Goal: Task Accomplishment & Management: Manage account settings

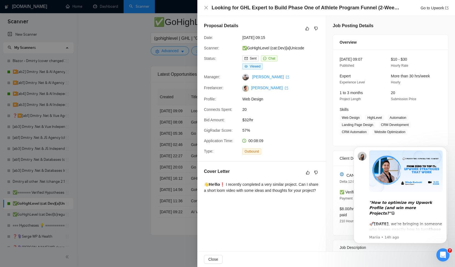
click at [106, 155] on div at bounding box center [227, 133] width 455 height 267
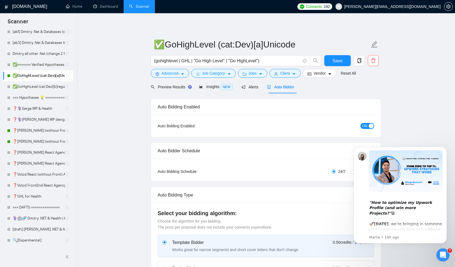
click at [363, 126] on span "ON" at bounding box center [364, 126] width 5 height 6
click at [340, 61] on span "Save" at bounding box center [337, 60] width 10 height 7
click at [32, 139] on link "❓[PERSON_NAME] (without Front) Agency (0626)" at bounding box center [39, 141] width 52 height 11
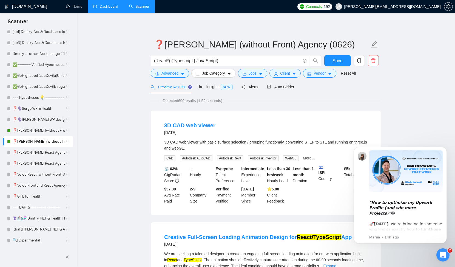
click at [110, 7] on link "Dashboard" at bounding box center [105, 6] width 25 height 5
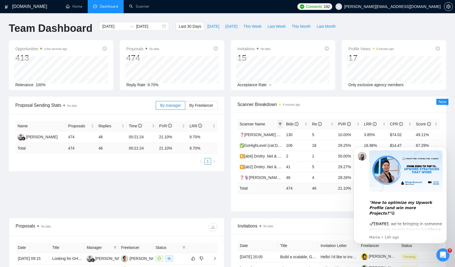
click at [281, 123] on icon "filter" at bounding box center [279, 124] width 3 height 3
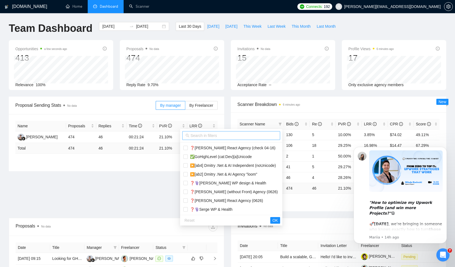
click at [230, 137] on input "text" at bounding box center [234, 135] width 86 height 6
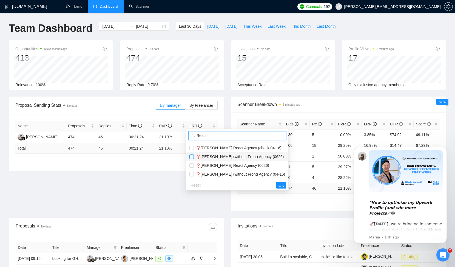
type input "React"
click at [193, 158] on input "checkbox" at bounding box center [191, 156] width 4 height 4
checkbox input "true"
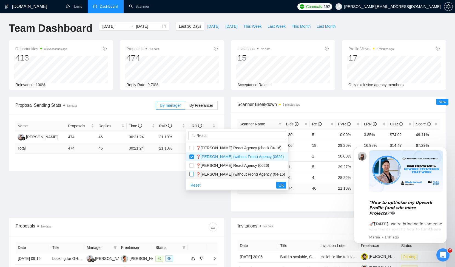
click at [190, 172] on input "checkbox" at bounding box center [191, 174] width 4 height 4
checkbox input "true"
click at [278, 185] on span "OK" at bounding box center [280, 185] width 5 height 6
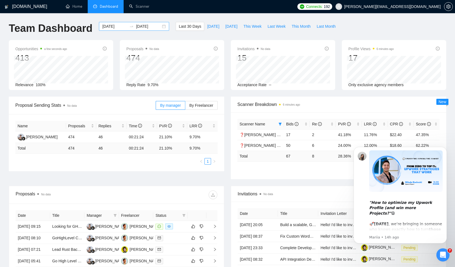
click at [160, 26] on div "2025-07-15 2025-08-14" at bounding box center [134, 26] width 70 height 9
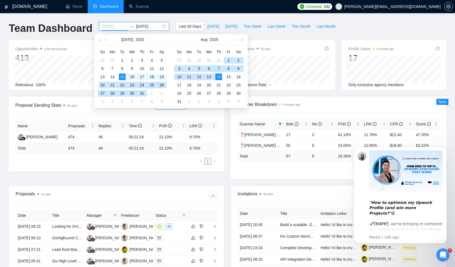
type input "2025-07-15"
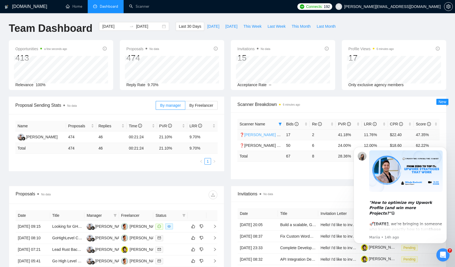
click at [268, 135] on link "❓[PERSON_NAME] (without Front) Agency (0626)" at bounding box center [284, 134] width 88 height 4
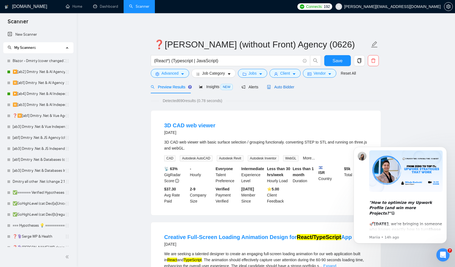
click at [278, 88] on span "Auto Bidder" at bounding box center [280, 87] width 27 height 4
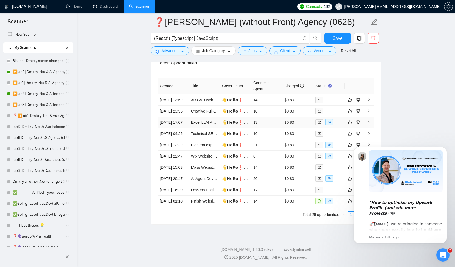
scroll to position [1389, 0]
drag, startPoint x: 42, startPoint y: 20, endPoint x: 401, endPoint y: 133, distance: 376.7
click at [379, 168] on img "Message content" at bounding box center [405, 170] width 73 height 41
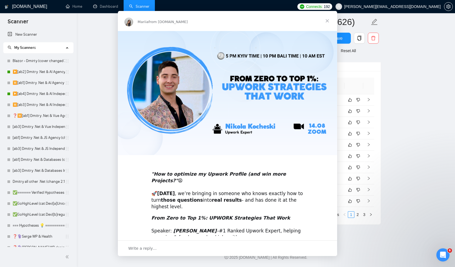
scroll to position [0, 0]
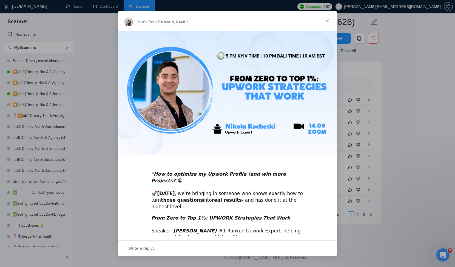
click at [357, 215] on div "Intercom messenger" at bounding box center [227, 133] width 455 height 267
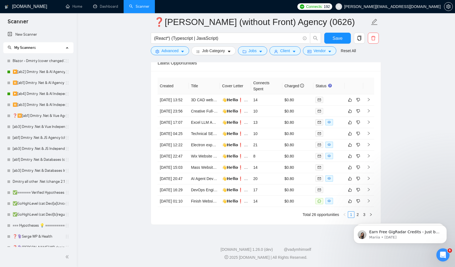
click html "Earn Free GigRadar Credits - Just by Sharing Your Story! 💬 Want more credits fo…"
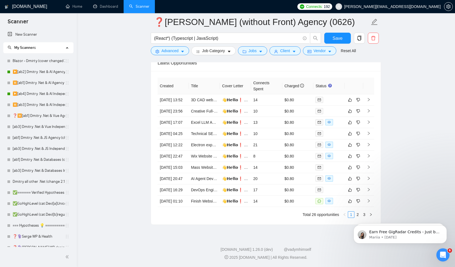
click html "Earn Free GigRadar Credits - Just by Sharing Your Story! 💬 Want more credits fo…"
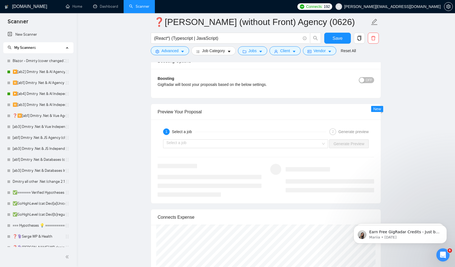
scroll to position [926, 0]
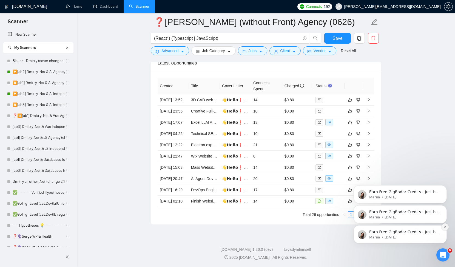
click at [444, 228] on button "Dismiss notification" at bounding box center [445, 226] width 7 height 7
click at [445, 229] on button "Dismiss notification" at bounding box center [445, 226] width 7 height 7
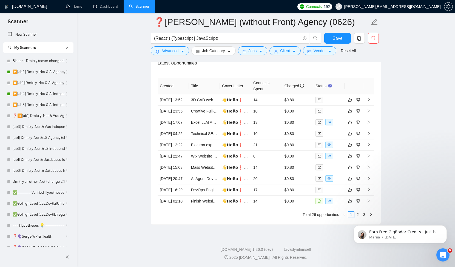
click at [445, 229] on button "Dismiss notification" at bounding box center [445, 227] width 6 height 6
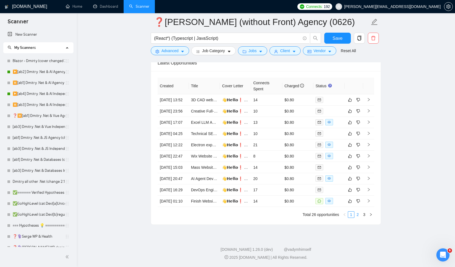
click at [358, 215] on link "2" at bounding box center [358, 214] width 6 height 6
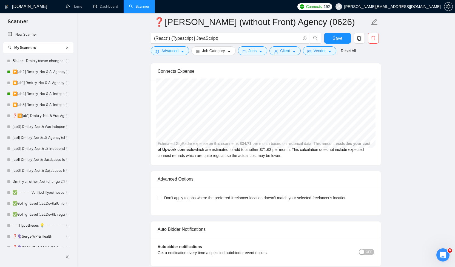
scroll to position [1110, 0]
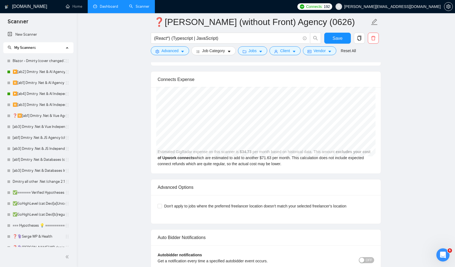
click at [96, 8] on link "Dashboard" at bounding box center [105, 6] width 25 height 5
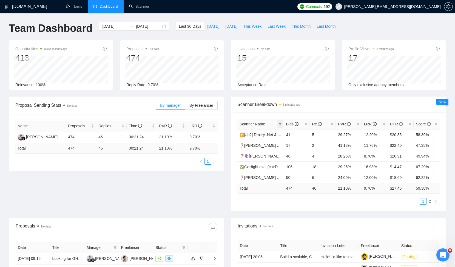
click at [281, 123] on icon "filter" at bounding box center [279, 124] width 3 height 3
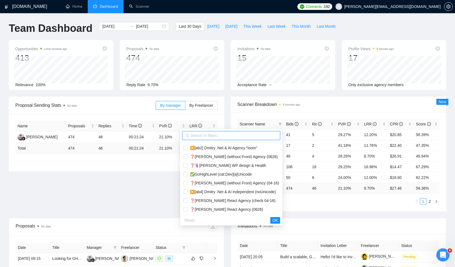
click at [218, 133] on input "text" at bounding box center [234, 135] width 86 height 6
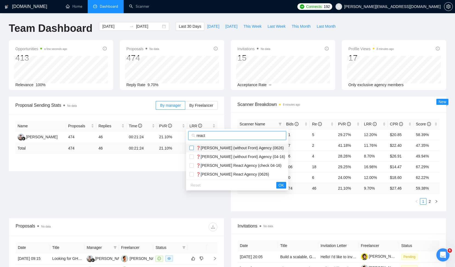
type input "react"
click at [192, 149] on input "checkbox" at bounding box center [191, 148] width 4 height 4
checkbox input "true"
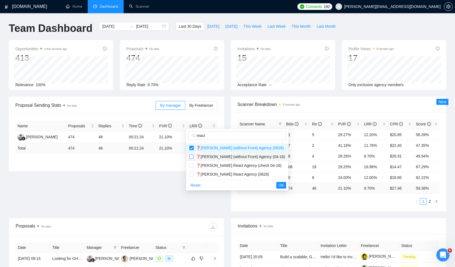
click at [192, 156] on input "checkbox" at bounding box center [191, 156] width 4 height 4
checkbox input "true"
click at [278, 185] on span "OK" at bounding box center [280, 185] width 5 height 6
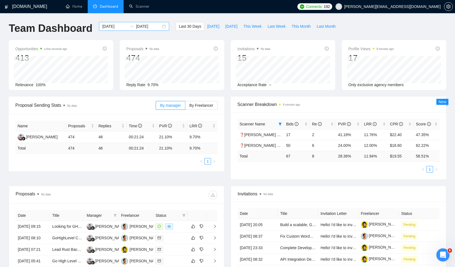
click at [161, 27] on div "2025-07-15 2025-08-14" at bounding box center [134, 26] width 70 height 9
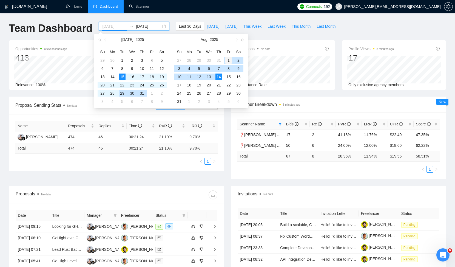
type input "2025-08-01"
click at [226, 60] on div "1" at bounding box center [228, 60] width 7 height 7
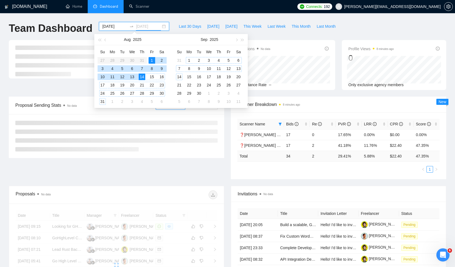
type input "2025-08-14"
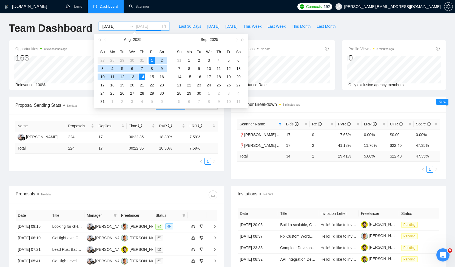
click at [143, 78] on div "14" at bounding box center [142, 76] width 7 height 7
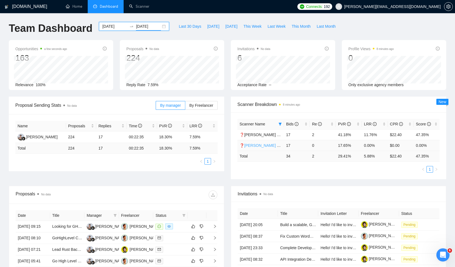
click at [264, 146] on link "❓[PERSON_NAME] (without Front) Agency (04-16)" at bounding box center [284, 145] width 89 height 4
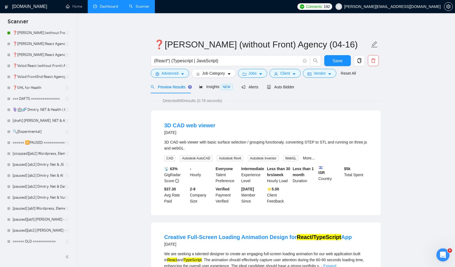
scroll to position [105, 0]
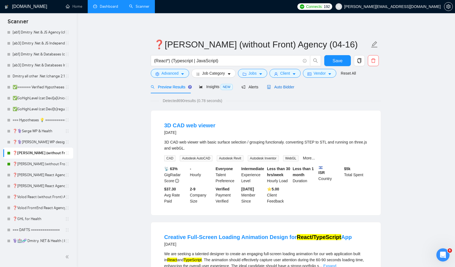
click at [290, 87] on span "Auto Bidder" at bounding box center [280, 87] width 27 height 4
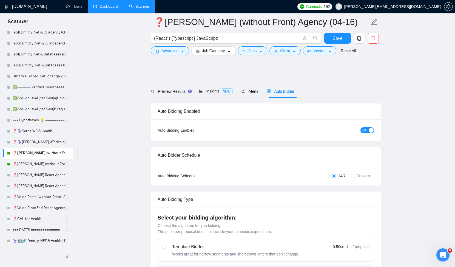
scroll to position [1184, 0]
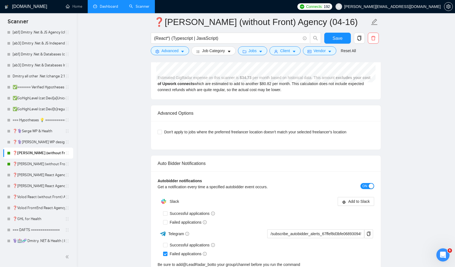
click at [366, 187] on span "ON" at bounding box center [364, 186] width 5 height 6
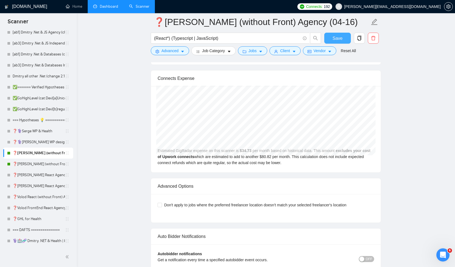
click at [338, 36] on span "Save" at bounding box center [337, 38] width 10 height 7
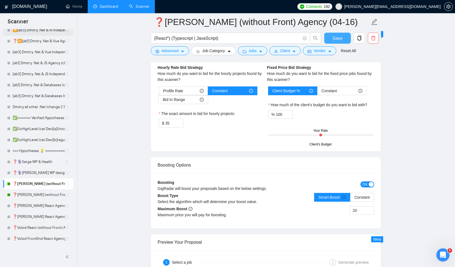
scroll to position [192, 0]
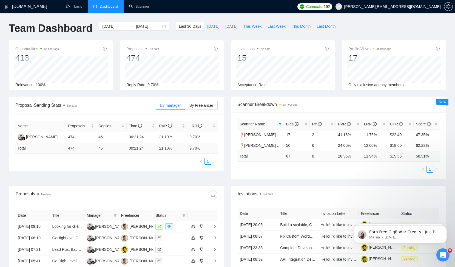
click at [172, 181] on div "Proposal Sending Stats No data By manager By Freelancer Name Proposals Replies …" at bounding box center [227, 140] width 444 height 89
click at [444, 227] on icon "Dismiss notification" at bounding box center [445, 226] width 3 height 3
click at [446, 227] on icon "Dismiss notification" at bounding box center [445, 226] width 3 height 3
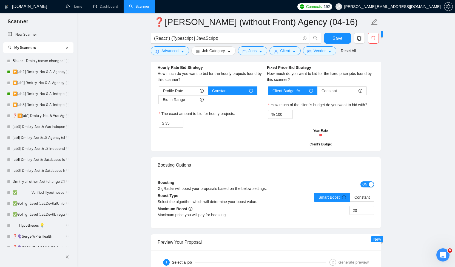
scroll to position [192, 0]
